Goal: Communication & Community: Answer question/provide support

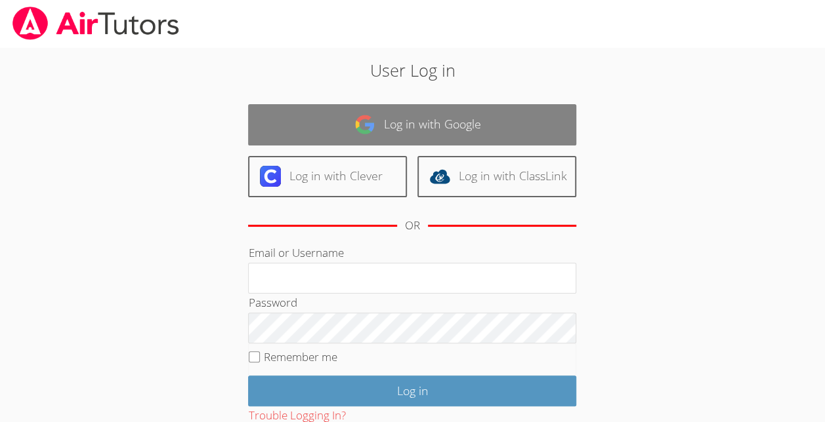
click at [469, 121] on link "Log in with Google" at bounding box center [412, 124] width 328 height 41
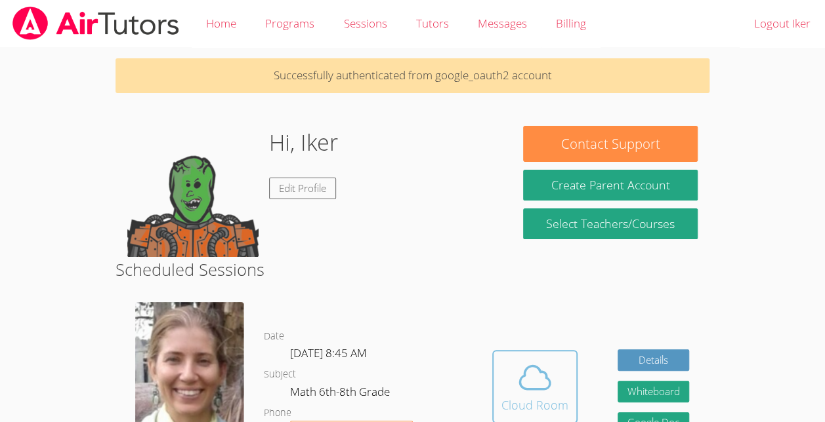
click at [525, 380] on icon at bounding box center [534, 377] width 37 height 37
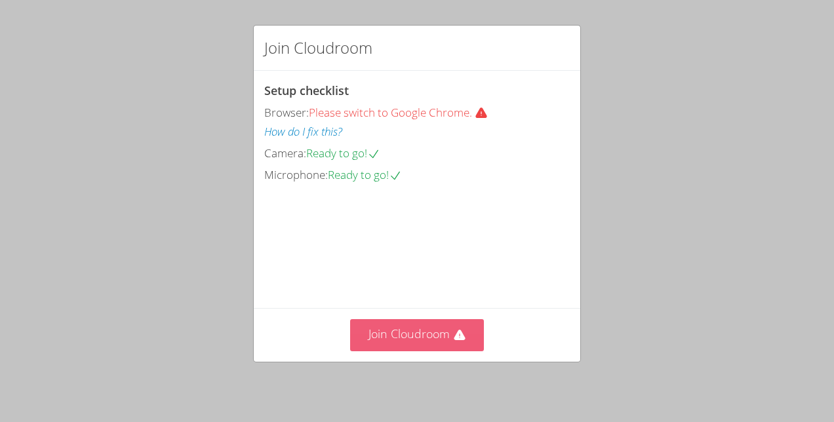
click at [408, 327] on button "Join Cloudroom" at bounding box center [417, 335] width 134 height 32
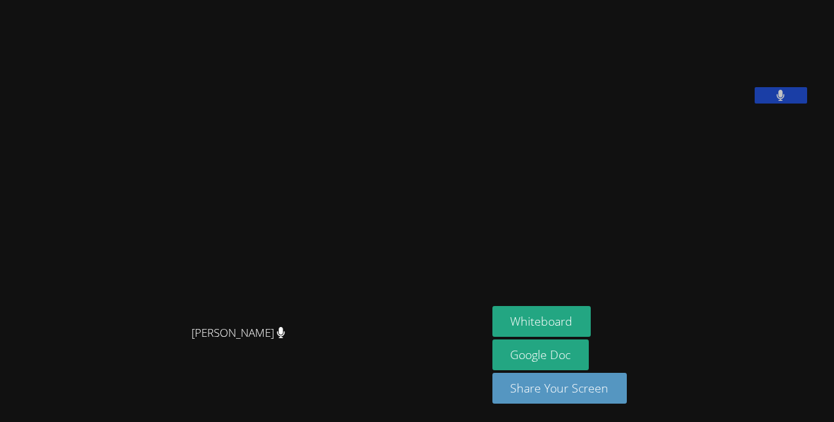
click at [2, 349] on main "Diana Andrade Diana Andrade" at bounding box center [243, 211] width 487 height 422
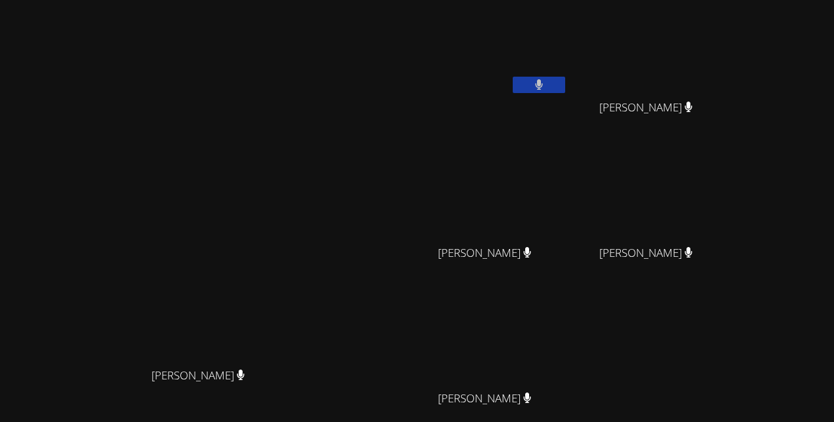
click at [729, 352] on div "Iker Gonzalez Feria Kerwin Tavarez Pena Kerwin Tavarez Pena Derick Lopez Quiroz…" at bounding box center [570, 221] width 317 height 432
drag, startPoint x: 722, startPoint y: 163, endPoint x: 369, endPoint y: 47, distance: 370.9
click at [369, 47] on div "Diana Andrade Diana Andrade" at bounding box center [203, 276] width 396 height 542
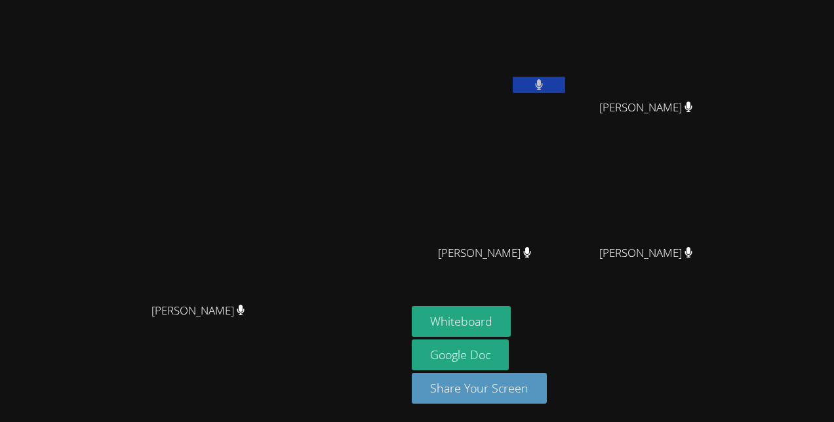
click at [568, 100] on div "Iker Gonzalez Feria" at bounding box center [490, 75] width 156 height 140
click at [511, 314] on button "Whiteboard" at bounding box center [461, 321] width 99 height 31
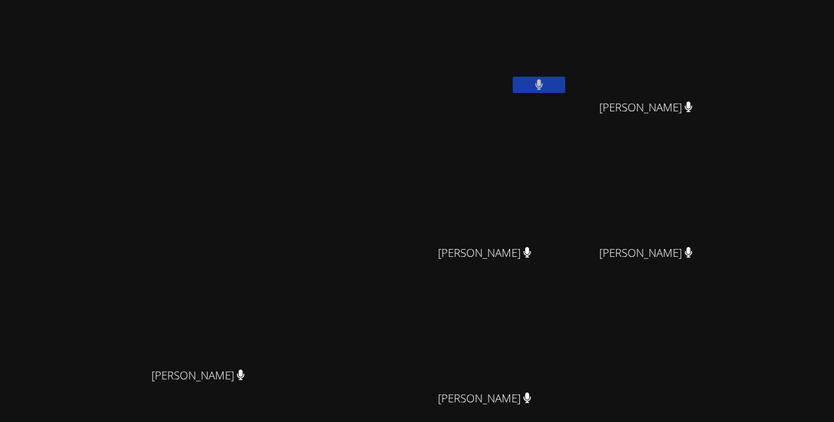
click at [565, 77] on button at bounding box center [539, 85] width 52 height 16
click at [568, 43] on video at bounding box center [490, 49] width 156 height 88
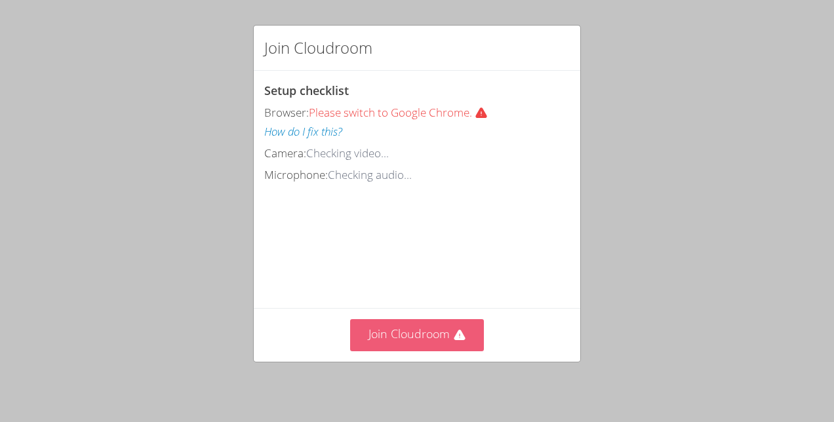
click at [413, 325] on button "Join Cloudroom" at bounding box center [417, 335] width 134 height 32
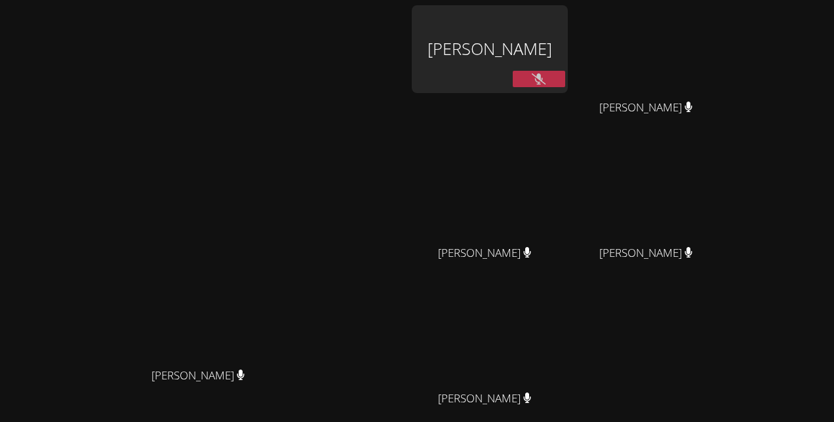
click at [565, 72] on button at bounding box center [539, 79] width 52 height 16
click at [567, 45] on div "Iker Gonzalez Feria" at bounding box center [490, 49] width 156 height 88
click at [568, 52] on div "Iker Gonzalez Feria" at bounding box center [490, 49] width 156 height 88
click at [568, 35] on div "Iker Gonzalez Feria" at bounding box center [490, 49] width 156 height 88
click at [565, 58] on div "Iker Gonzalez Feria" at bounding box center [490, 49] width 156 height 88
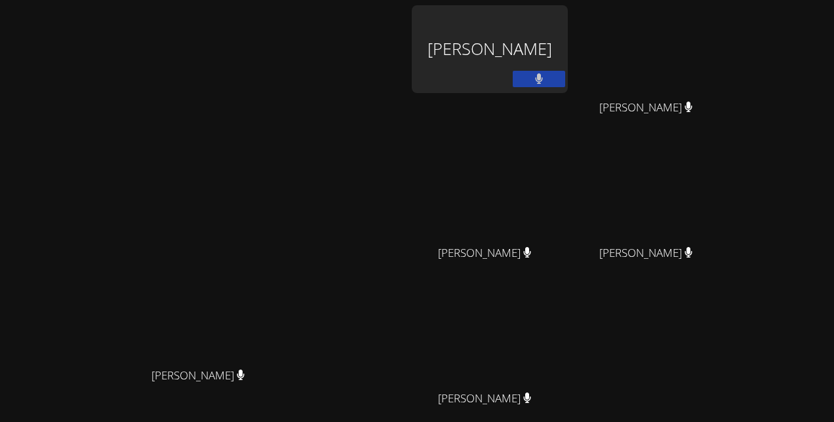
click at [560, 70] on div "Iker Gonzalez Feria" at bounding box center [490, 49] width 156 height 88
click at [568, 70] on div "Iker Gonzalez Feria" at bounding box center [490, 49] width 156 height 88
click at [564, 63] on div "Iker Gonzalez Feria" at bounding box center [490, 49] width 156 height 88
click at [556, 67] on div "Iker Gonzalez Feria" at bounding box center [490, 49] width 156 height 88
click at [568, 45] on div "Iker Gonzalez Feria" at bounding box center [490, 49] width 156 height 88
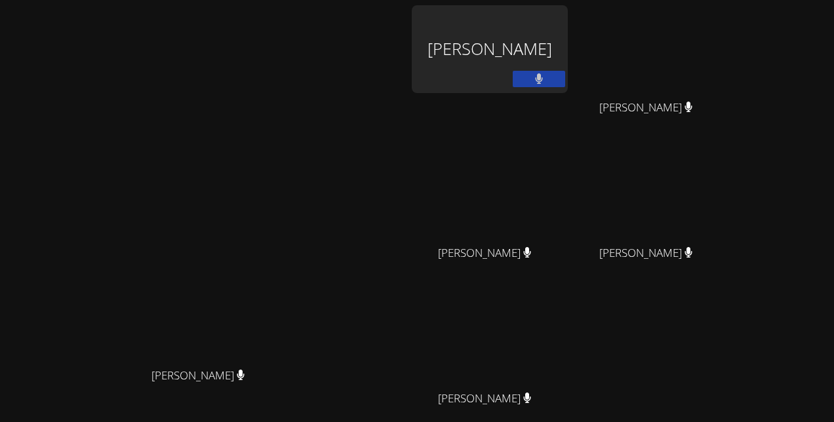
click at [559, 74] on div "Iker Gonzalez Feria" at bounding box center [490, 49] width 156 height 88
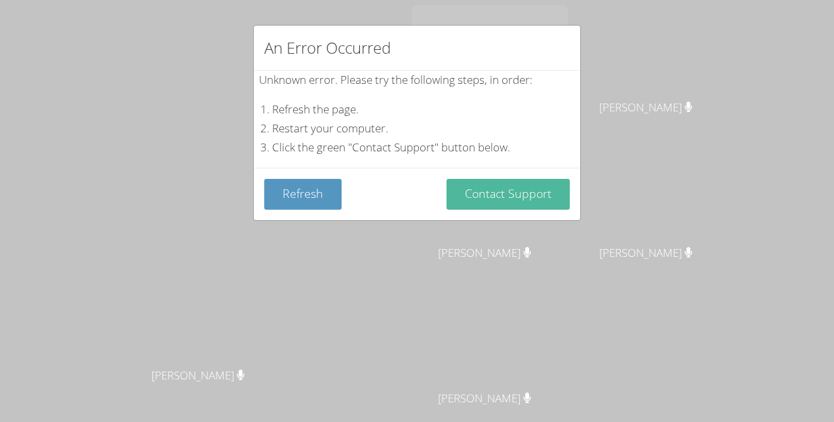
click at [472, 201] on button "Contact Support" at bounding box center [508, 194] width 123 height 31
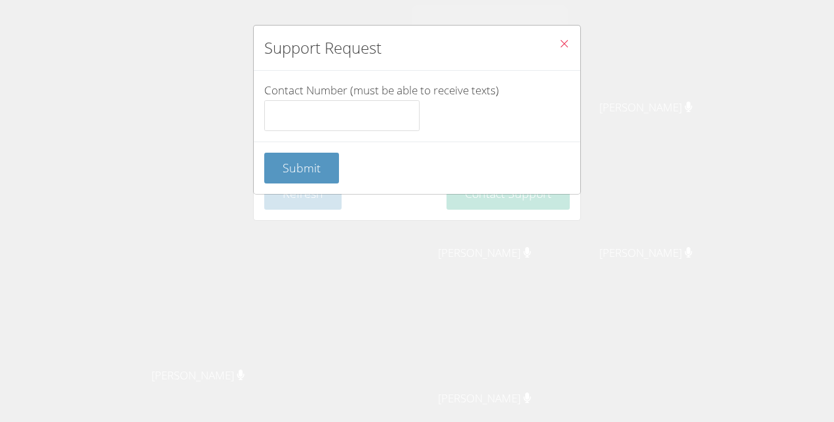
click at [559, 38] on icon "Close" at bounding box center [564, 43] width 11 height 11
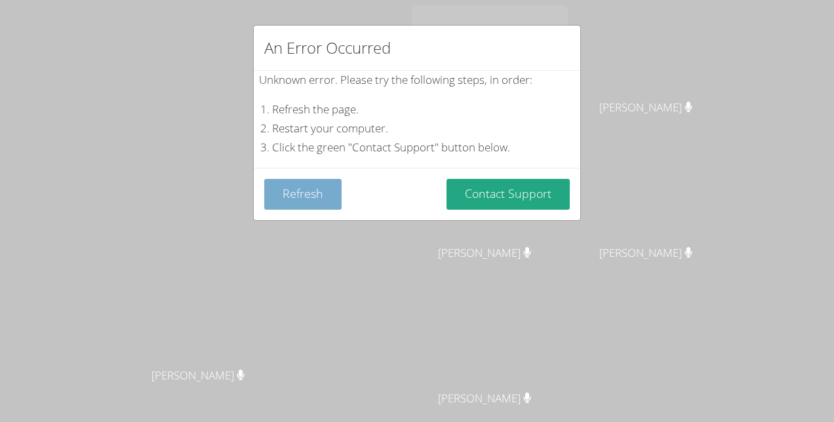
click at [312, 207] on button "Refresh" at bounding box center [302, 194] width 77 height 31
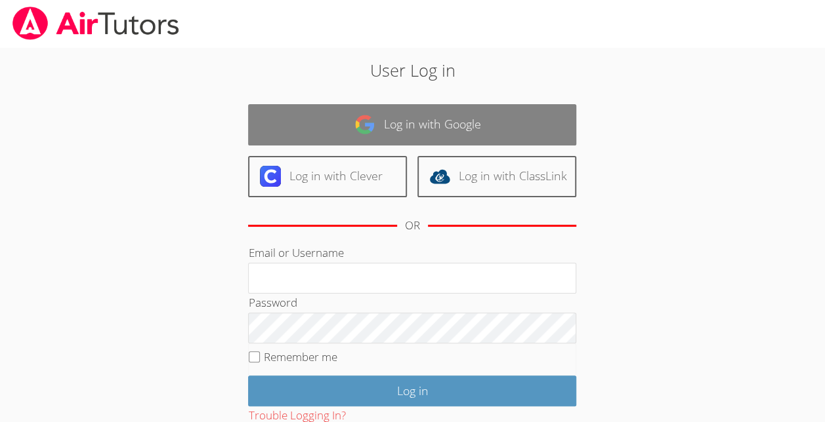
click at [510, 128] on link "Log in with Google" at bounding box center [412, 124] width 328 height 41
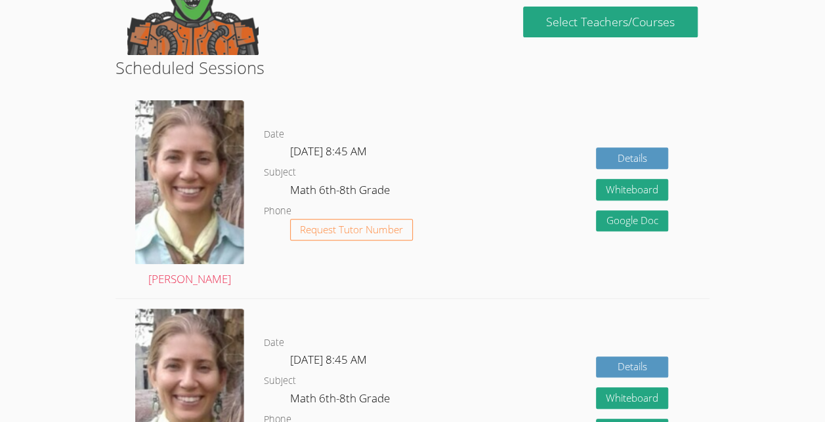
scroll to position [202, 0]
click at [525, 148] on div "Details Whiteboard Hidden Google Doc" at bounding box center [590, 195] width 237 height 208
click at [523, 140] on div "Details Whiteboard Hidden Google Doc" at bounding box center [590, 195] width 237 height 208
click at [539, 180] on div "Details Whiteboard Hidden Google Doc" at bounding box center [590, 195] width 237 height 208
click at [527, 129] on div "Details Whiteboard Hidden Google Doc" at bounding box center [590, 195] width 237 height 208
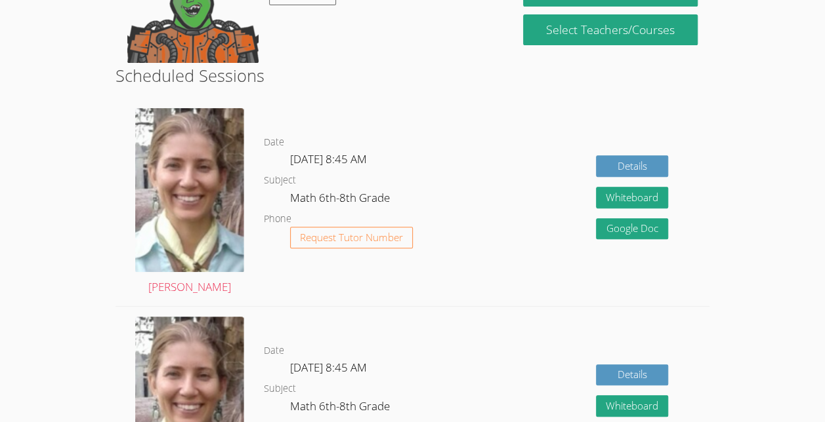
click at [519, 123] on div "Details Whiteboard Hidden Google Doc" at bounding box center [590, 202] width 237 height 208
click at [505, 182] on div "Details Whiteboard Hidden Google Doc" at bounding box center [590, 202] width 237 height 208
click at [524, 165] on div "Details Whiteboard Hidden Google Doc" at bounding box center [590, 202] width 237 height 208
click at [488, 198] on div "Details Whiteboard Hidden Google Doc" at bounding box center [590, 202] width 237 height 208
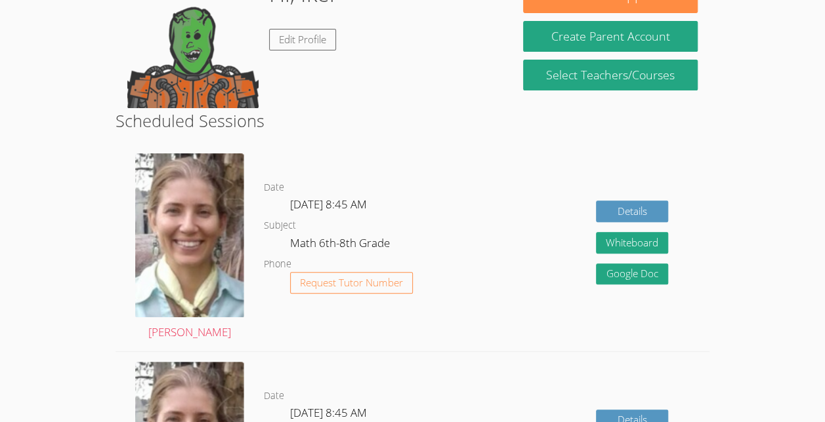
scroll to position [0, 0]
